Goal: Task Accomplishment & Management: Manage account settings

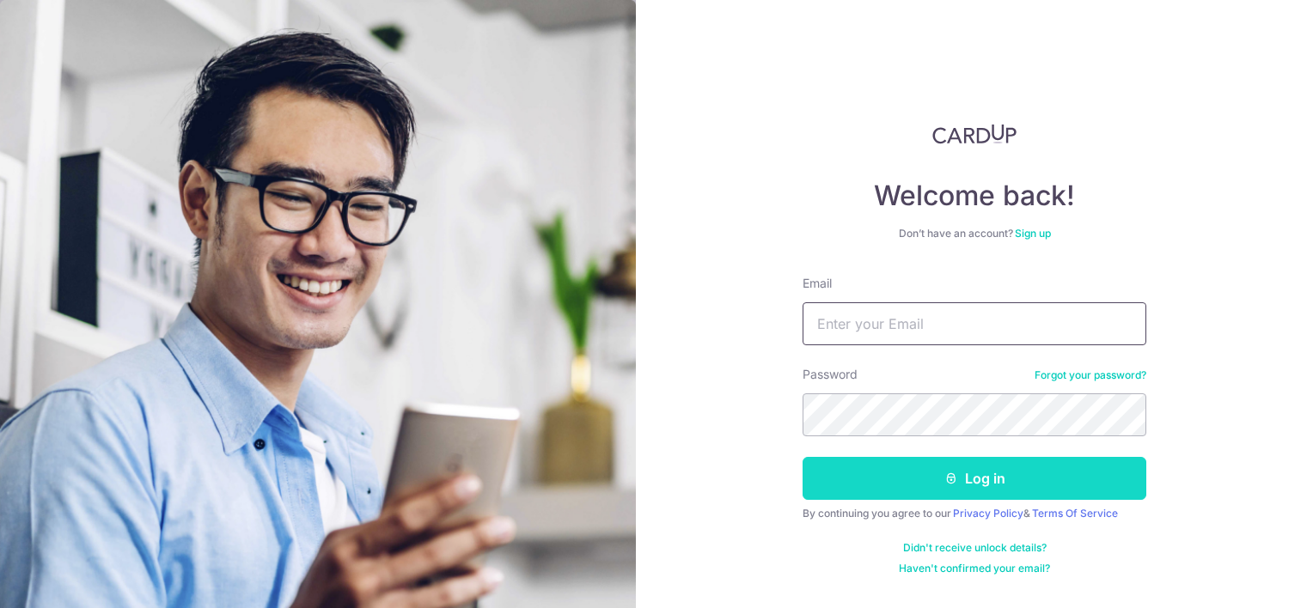
type input "[EMAIL_ADDRESS][DOMAIN_NAME]"
click at [998, 477] on button "Log in" at bounding box center [975, 478] width 344 height 43
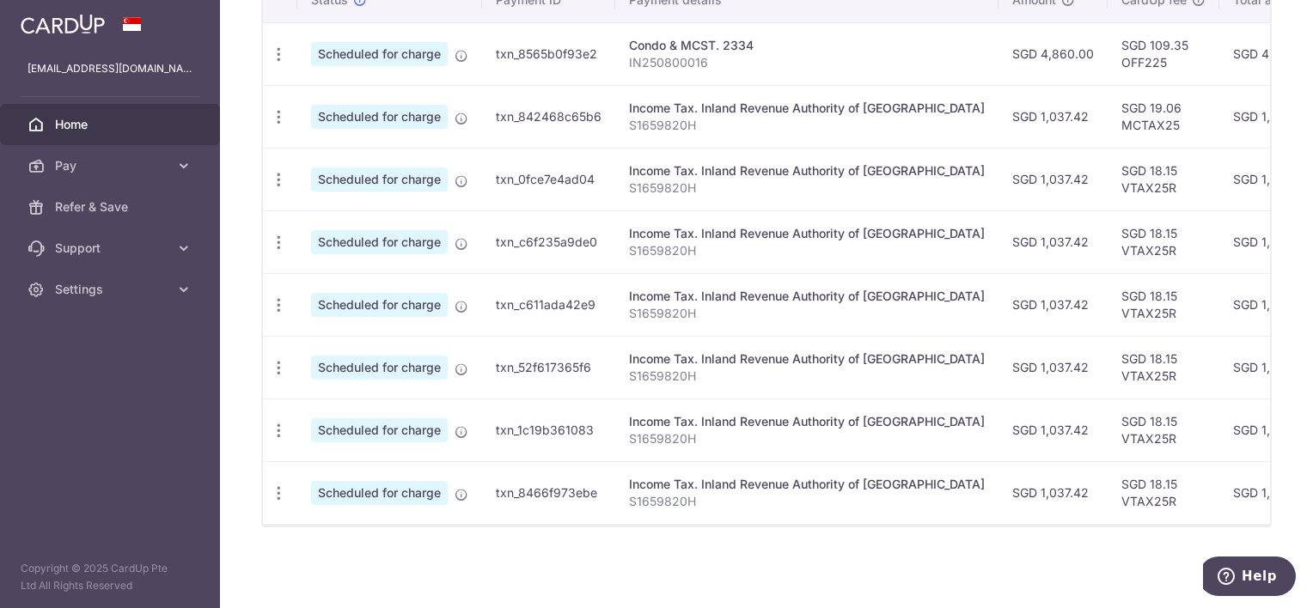
scroll to position [558, 0]
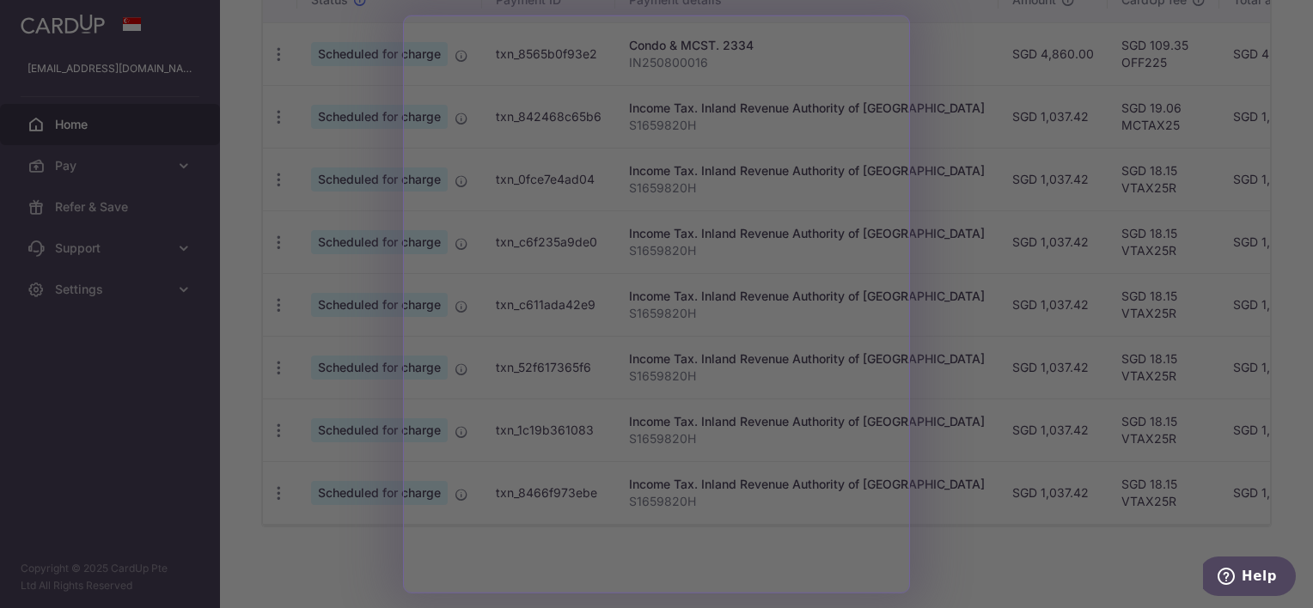
click at [153, 394] on div at bounding box center [663, 307] width 1326 height 614
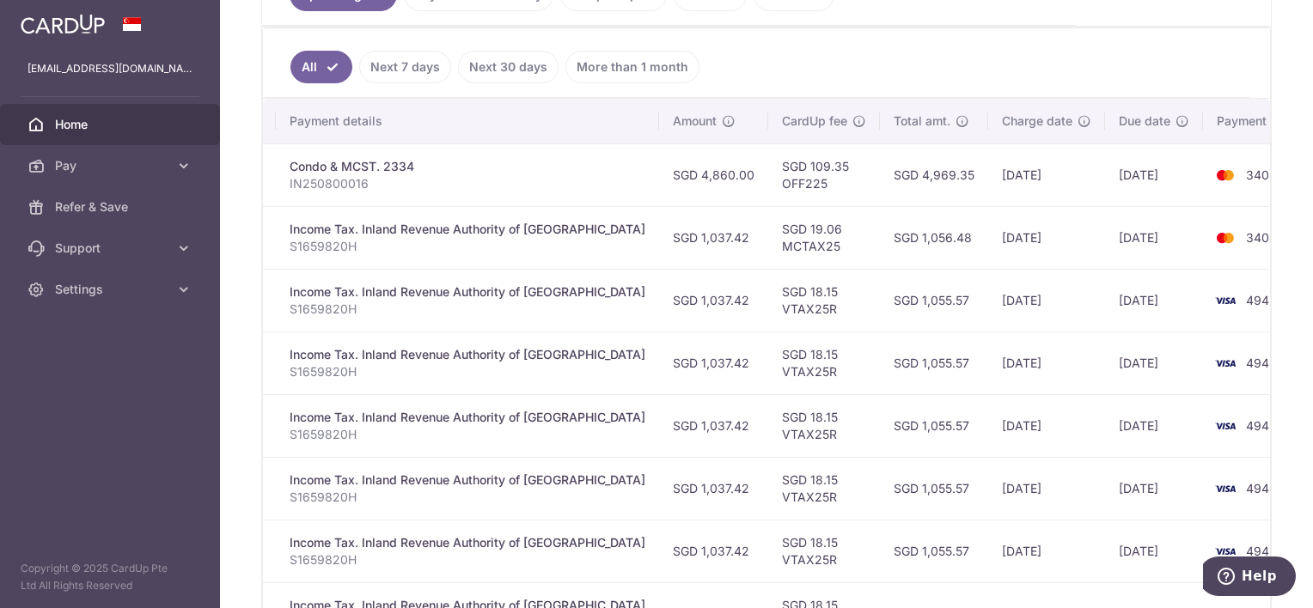
scroll to position [472, 0]
